Goal: Task Accomplishment & Management: Use online tool/utility

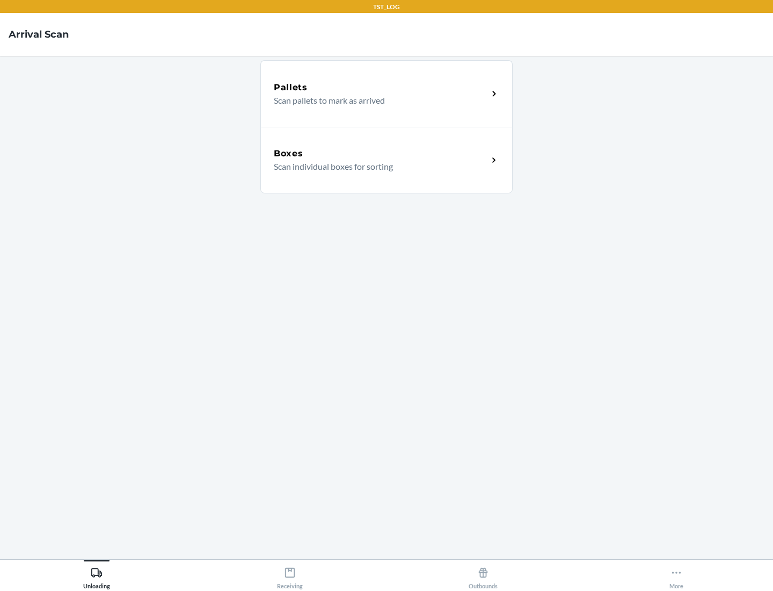
click at [381, 154] on div "Boxes" at bounding box center [381, 153] width 214 height 13
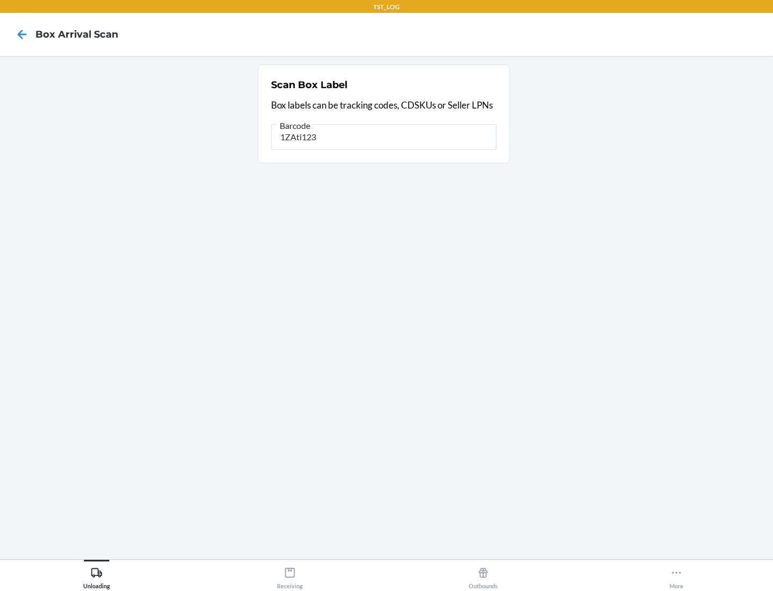
type input "1ZAti123"
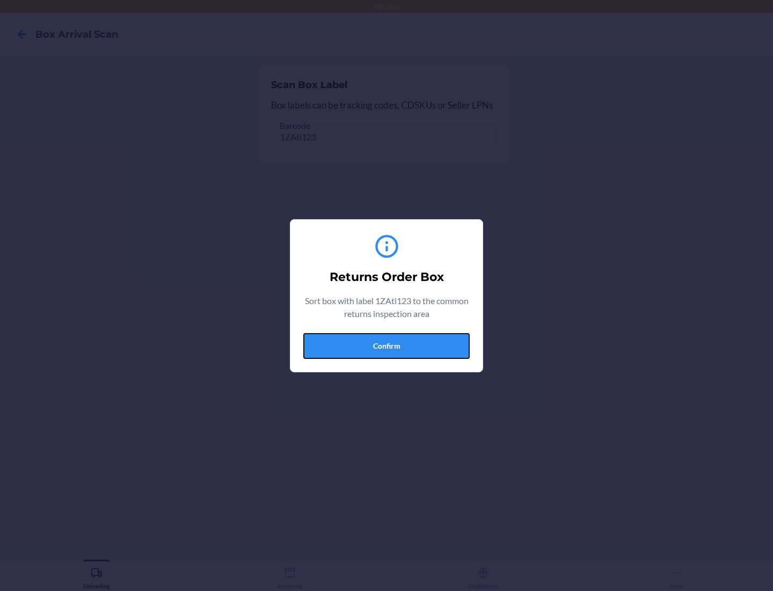
click at [387, 345] on button "Confirm" at bounding box center [386, 346] width 166 height 26
